Goal: Check status: Check status

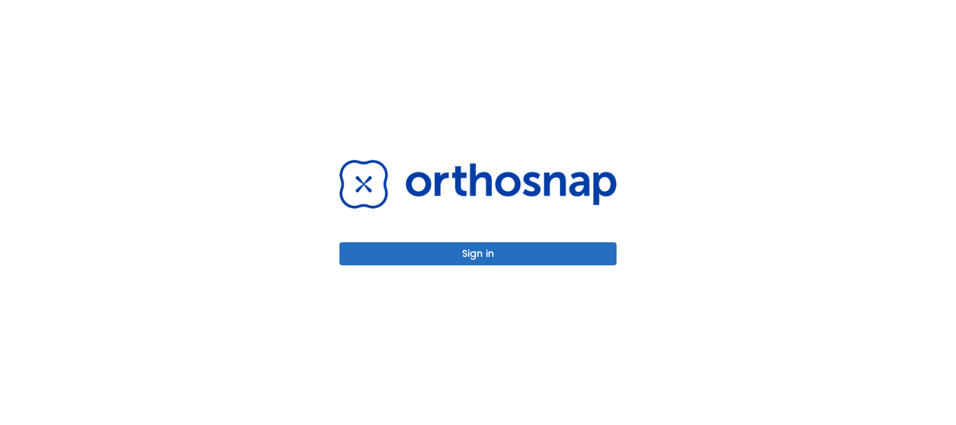
drag, startPoint x: 462, startPoint y: 276, endPoint x: 472, endPoint y: 272, distance: 10.7
click at [462, 277] on div "Sign in" at bounding box center [478, 212] width 311 height 425
click at [475, 264] on button "Sign in" at bounding box center [478, 253] width 277 height 23
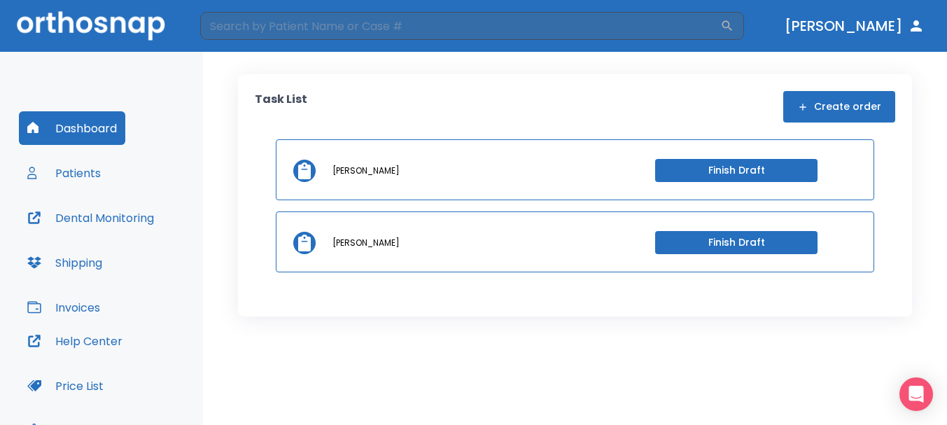
click at [74, 169] on button "Patients" at bounding box center [64, 173] width 90 height 34
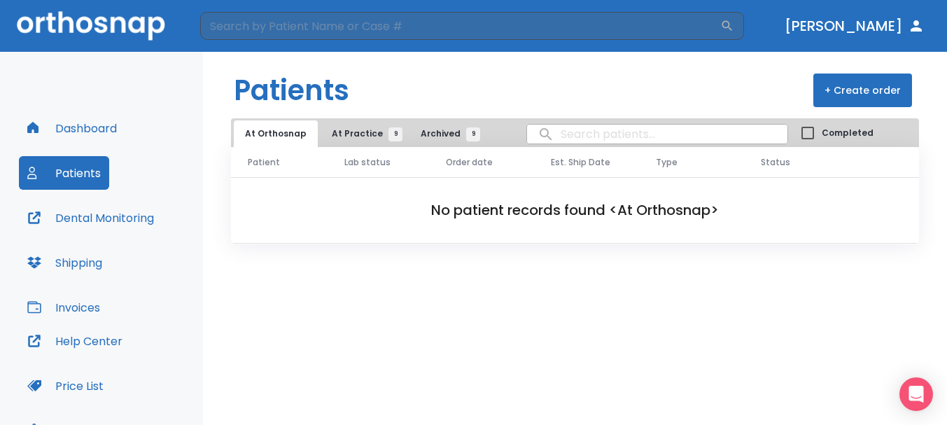
click at [354, 135] on span "At Practice 9" at bounding box center [364, 133] width 64 height 13
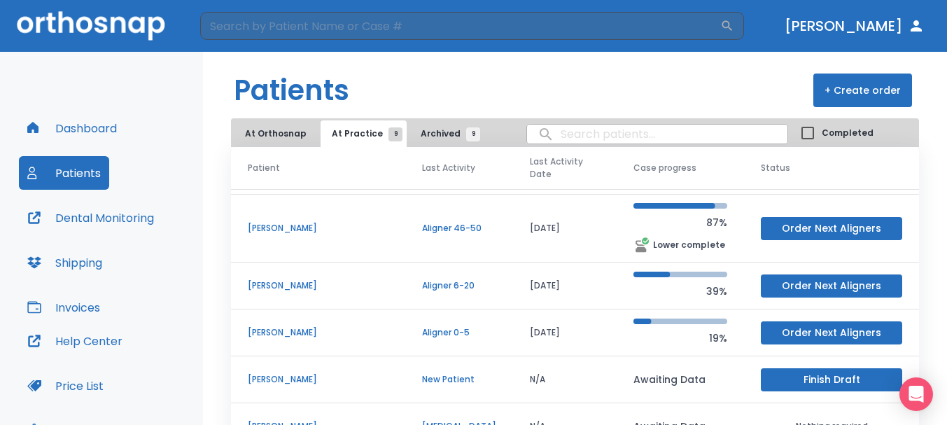
scroll to position [115, 0]
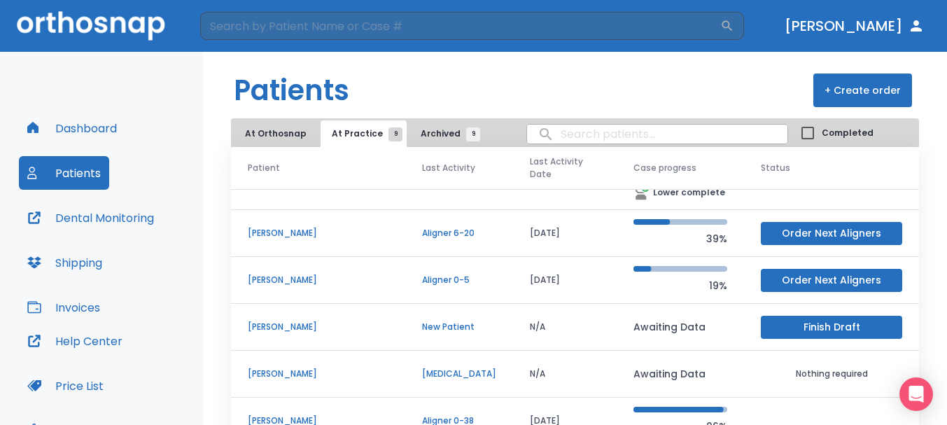
click at [287, 132] on button "At Orthosnap" at bounding box center [276, 133] width 84 height 27
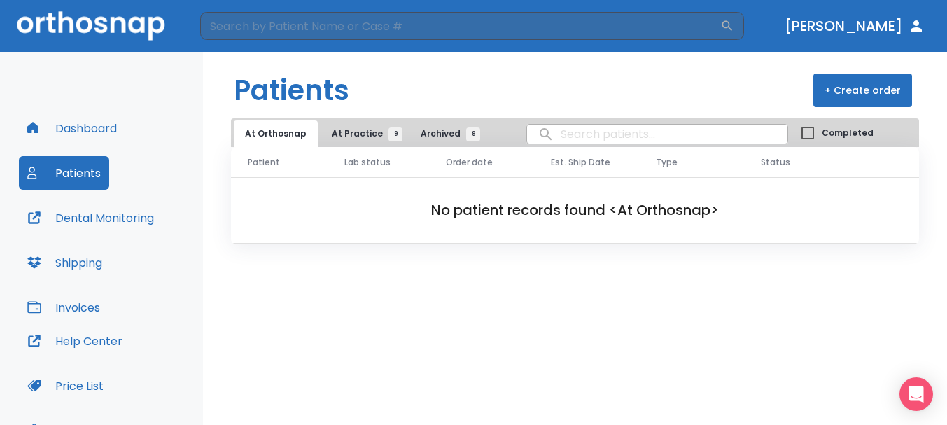
click at [361, 139] on span "At Practice 9" at bounding box center [364, 133] width 64 height 13
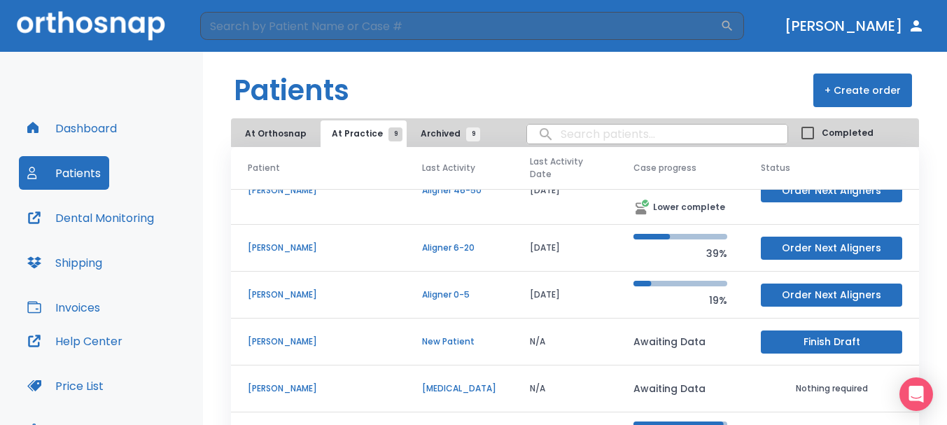
scroll to position [115, 0]
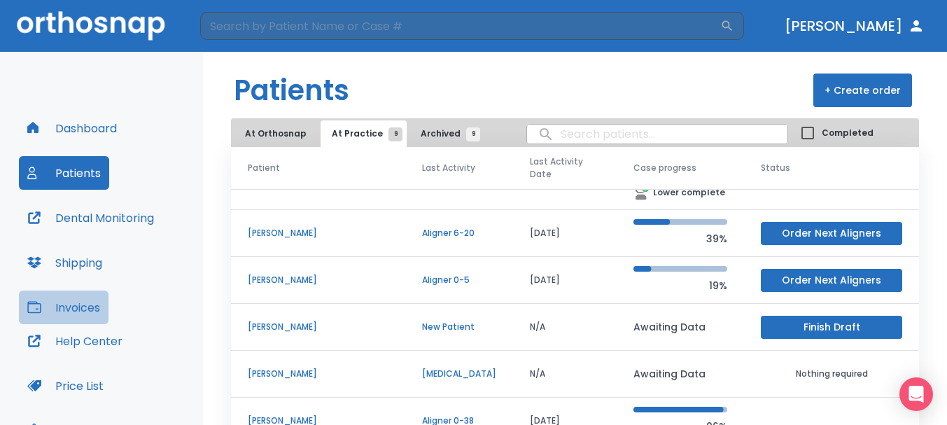
click at [75, 304] on button "Invoices" at bounding box center [64, 308] width 90 height 34
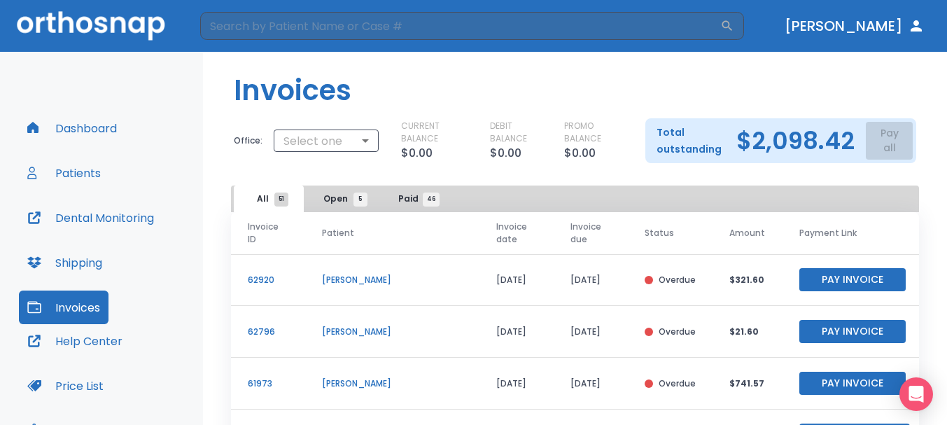
click at [95, 216] on button "Dental Monitoring" at bounding box center [91, 218] width 144 height 34
click at [97, 167] on button "Patients" at bounding box center [64, 173] width 90 height 34
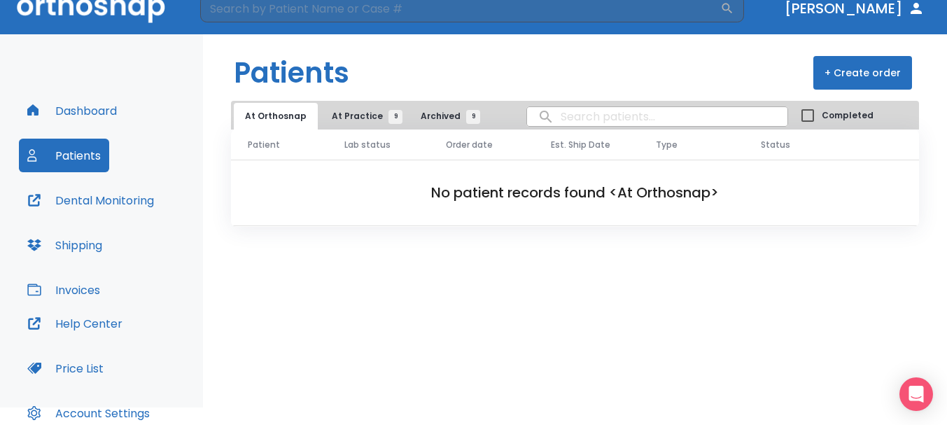
scroll to position [70, 0]
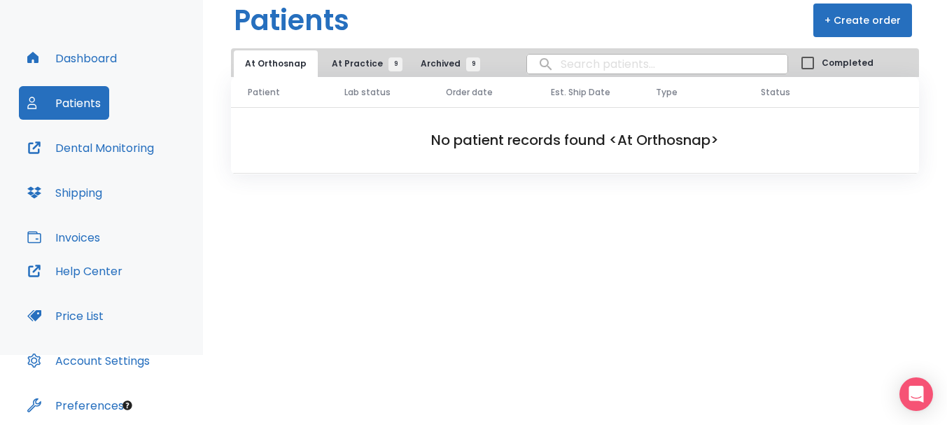
click at [351, 69] on span "At Practice 9" at bounding box center [364, 63] width 64 height 13
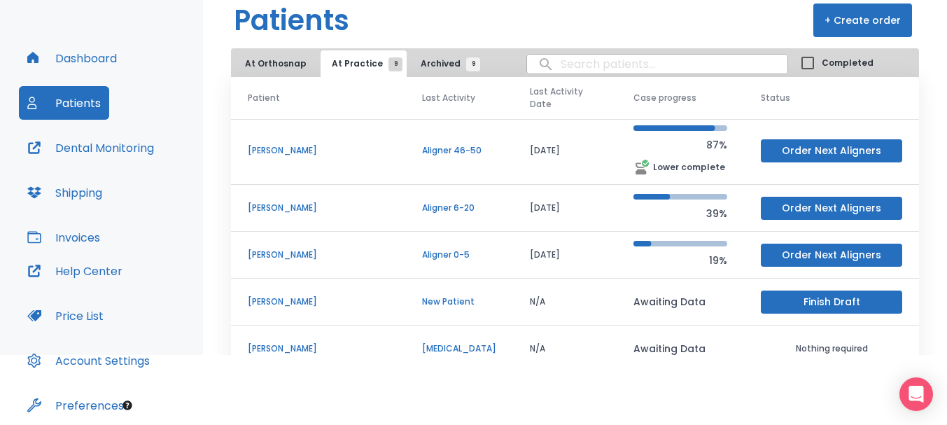
scroll to position [115, 0]
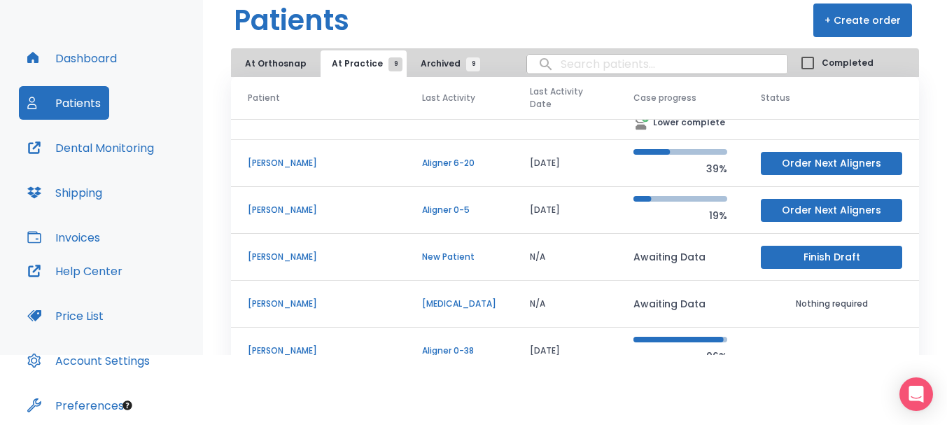
click at [289, 344] on p "[PERSON_NAME]" at bounding box center [318, 350] width 141 height 13
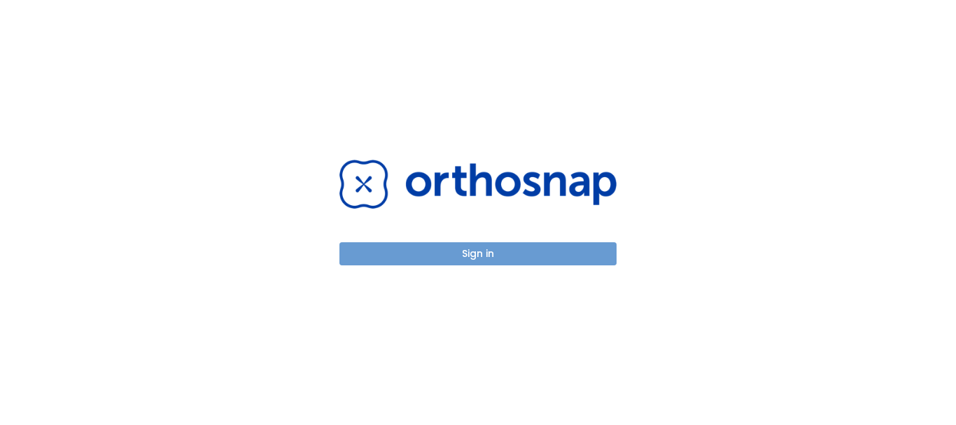
click at [501, 246] on button "Sign in" at bounding box center [478, 253] width 277 height 23
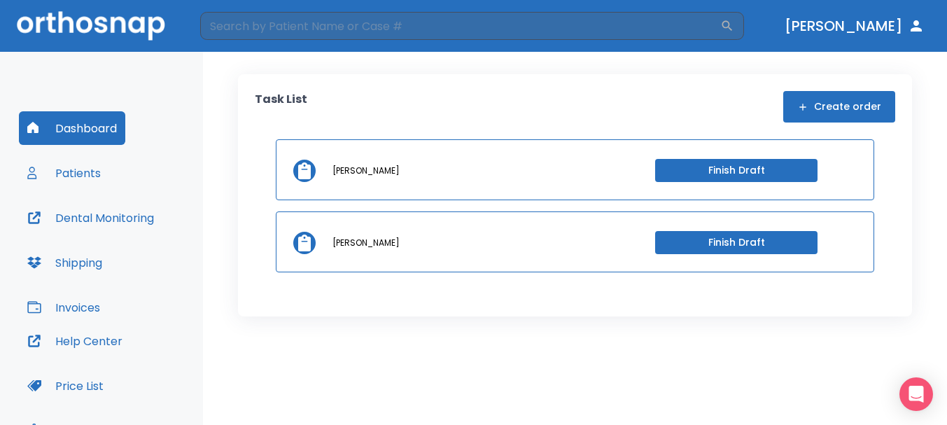
click at [90, 172] on button "Patients" at bounding box center [64, 173] width 90 height 34
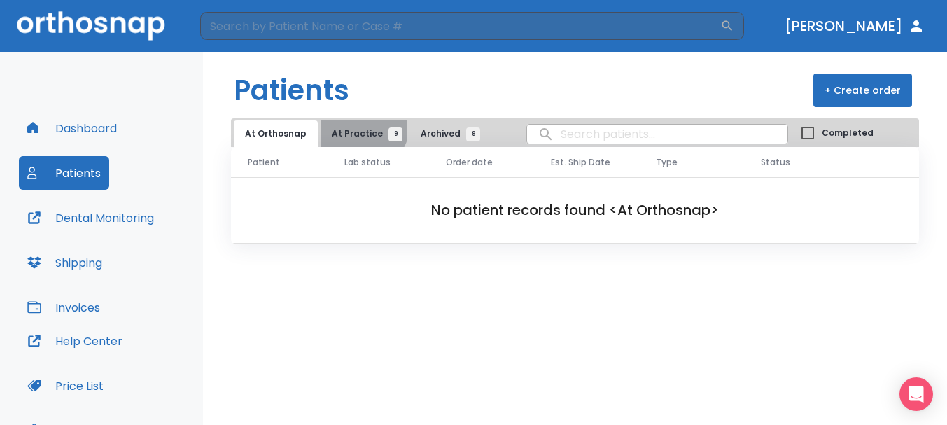
click at [357, 125] on button "At Practice 9" at bounding box center [364, 133] width 86 height 27
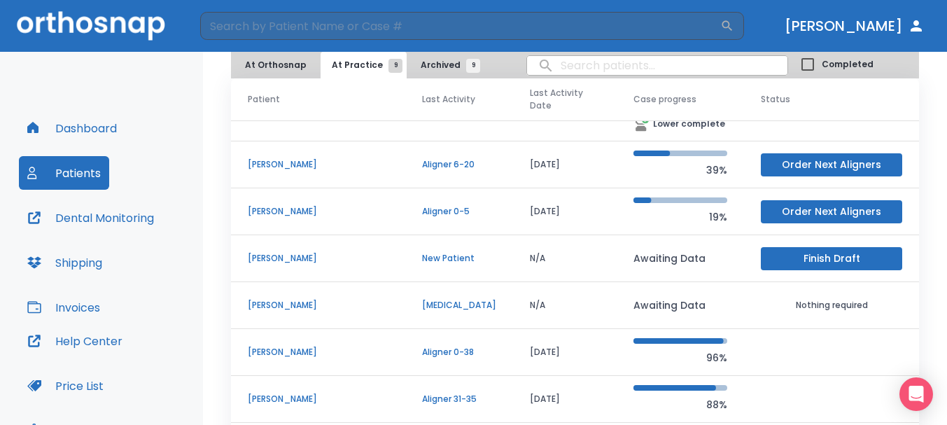
scroll to position [141, 0]
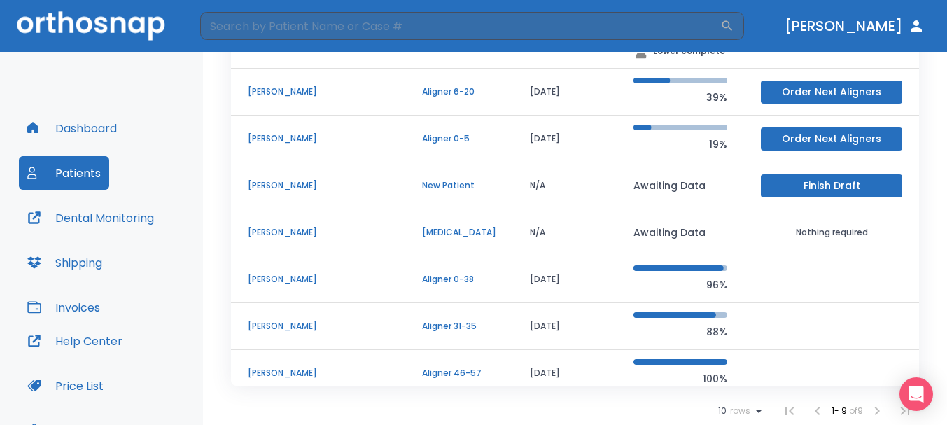
click at [298, 273] on p "[PERSON_NAME]" at bounding box center [318, 279] width 141 height 13
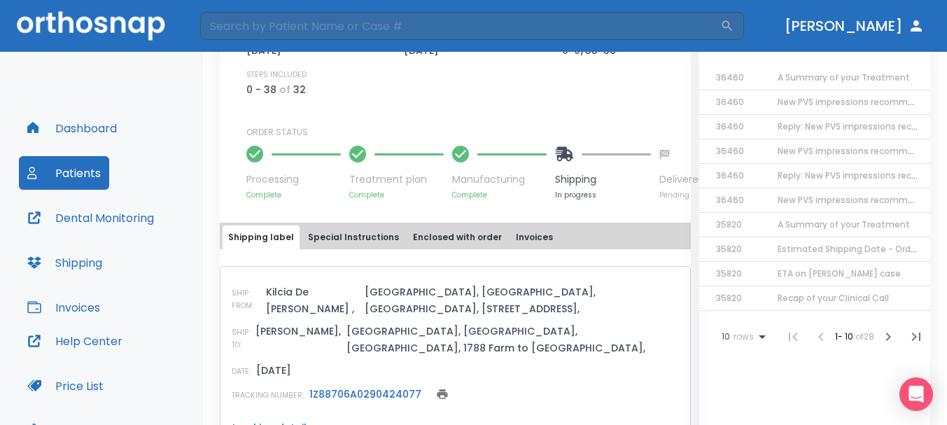
scroll to position [490, 0]
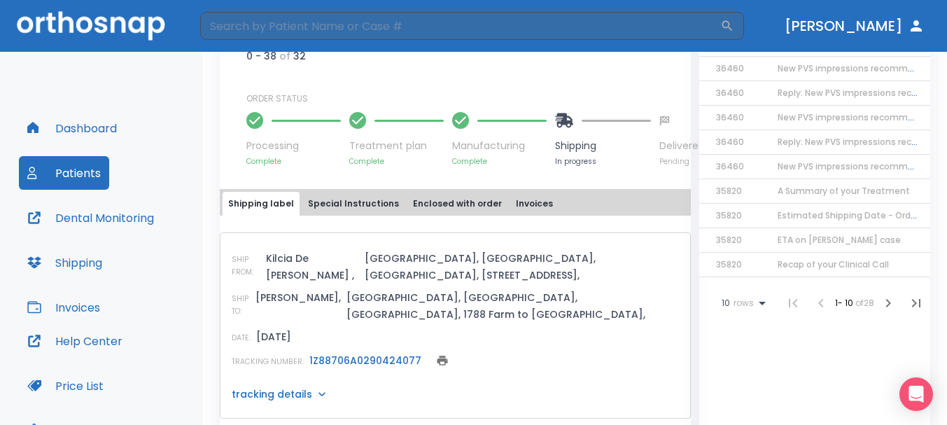
click at [370, 352] on p "1Z88706A0290424077" at bounding box center [365, 360] width 112 height 17
click at [381, 354] on link "1Z88706A0290424077" at bounding box center [365, 361] width 112 height 14
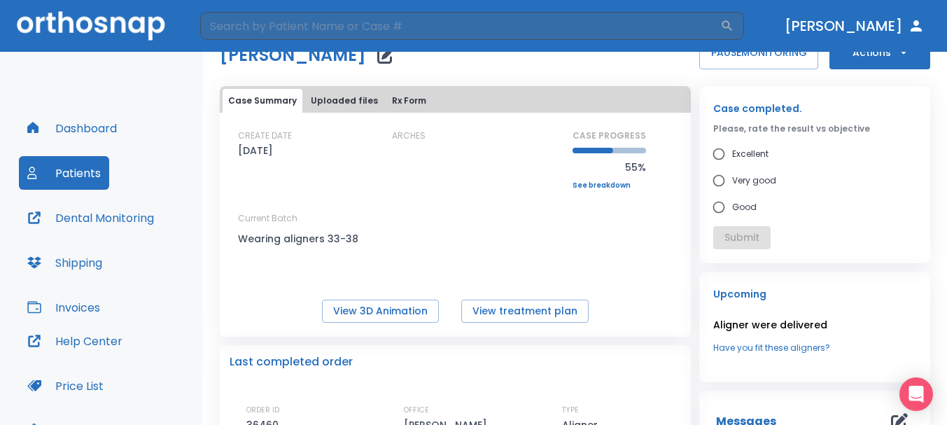
scroll to position [0, 0]
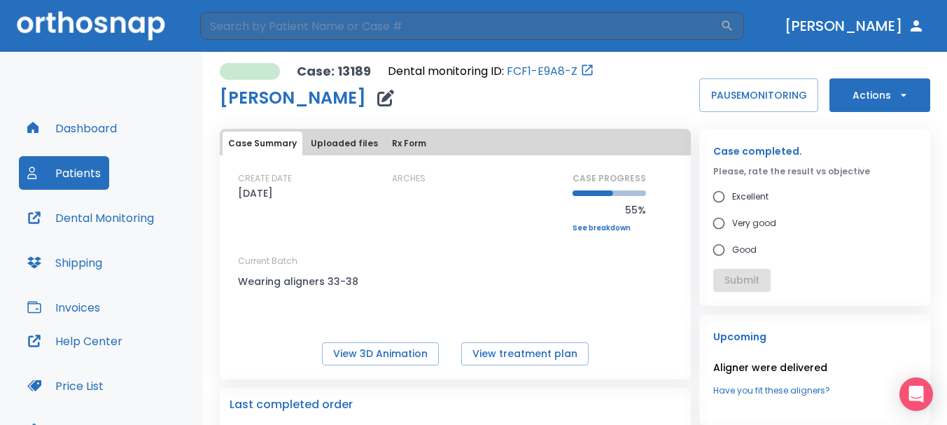
click at [321, 141] on button "Uploaded files" at bounding box center [344, 144] width 78 height 24
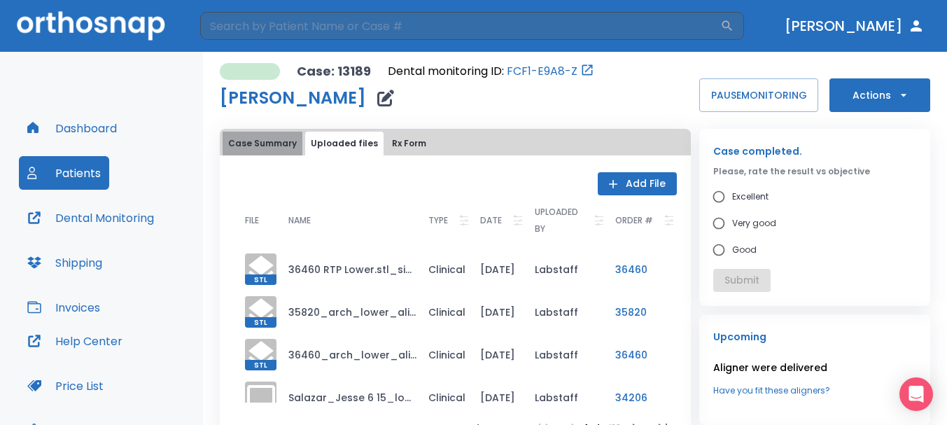
click at [287, 146] on button "Case Summary" at bounding box center [263, 144] width 80 height 24
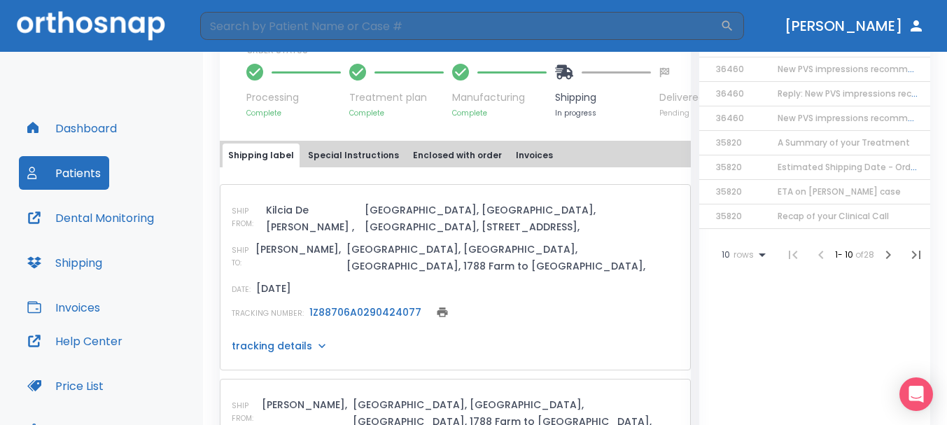
scroll to position [560, 0]
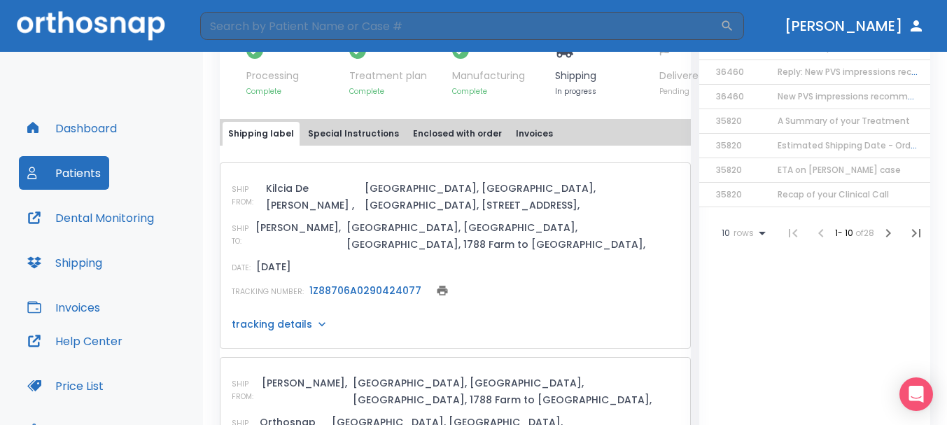
click at [371, 284] on link "1Z88706A0290424077" at bounding box center [365, 291] width 112 height 14
